Goal: Information Seeking & Learning: Understand process/instructions

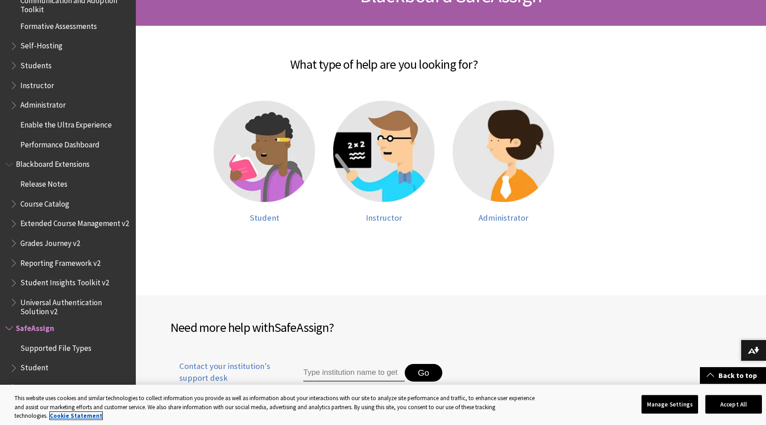
scroll to position [165, 0]
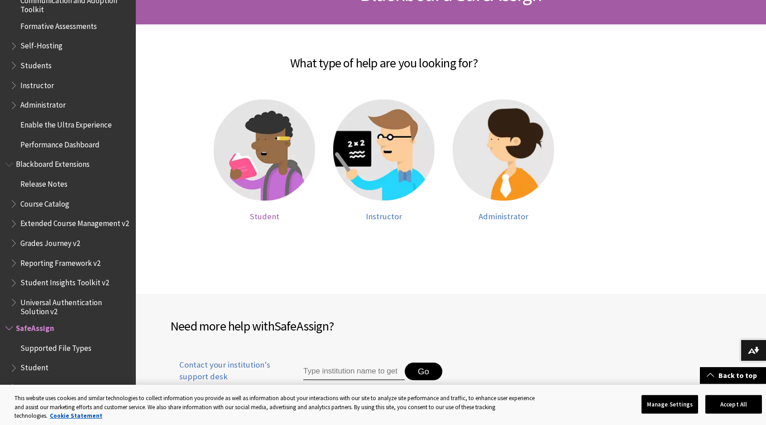
click at [255, 212] on span "Student" at bounding box center [264, 216] width 29 height 10
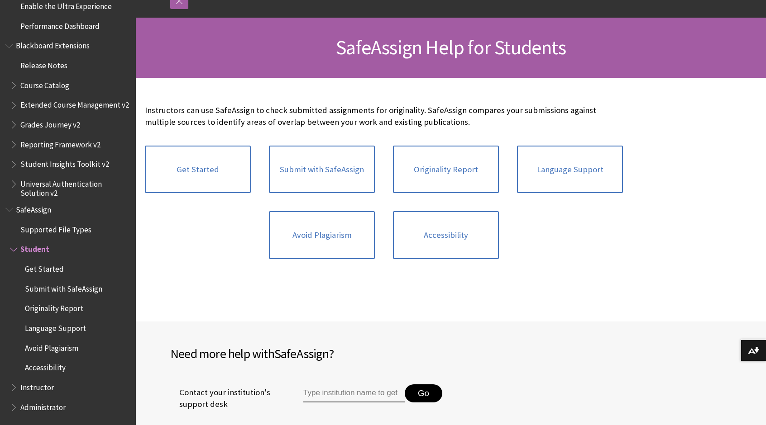
scroll to position [113, 0]
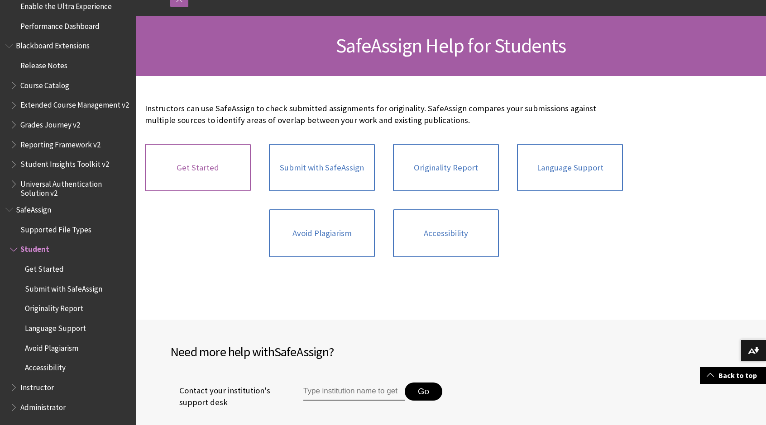
click at [220, 180] on link "Get Started" at bounding box center [198, 168] width 106 height 48
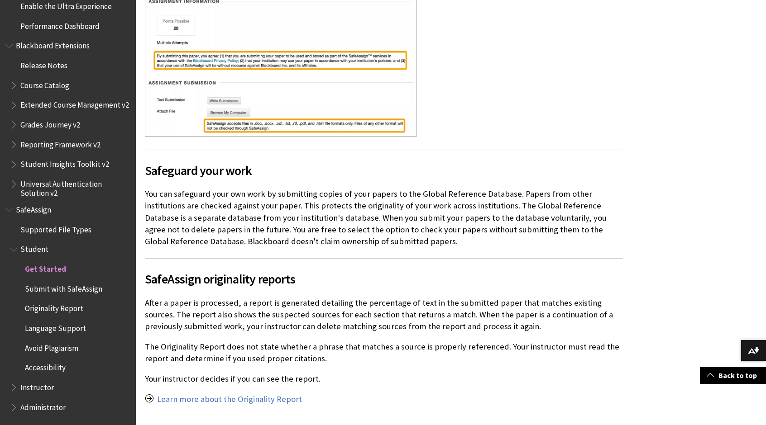
scroll to position [400, 0]
